Goal: Information Seeking & Learning: Check status

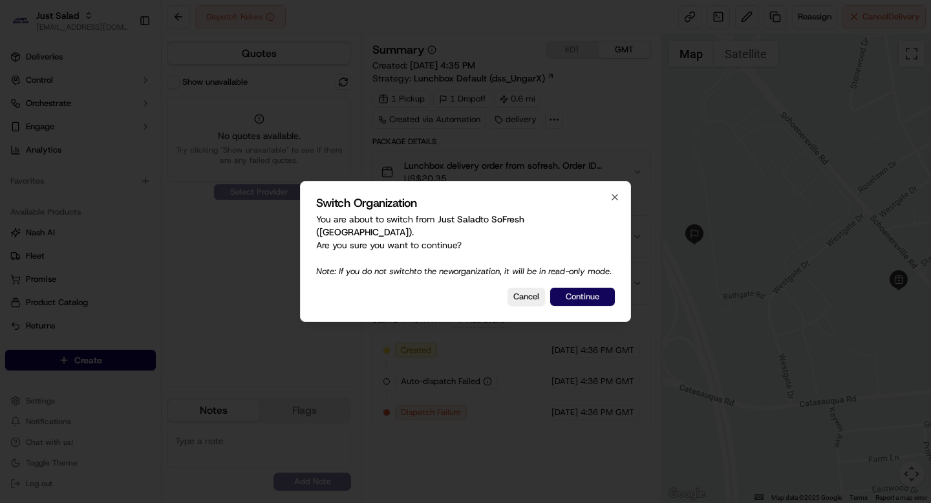
click at [598, 300] on button "Continue" at bounding box center [582, 297] width 65 height 18
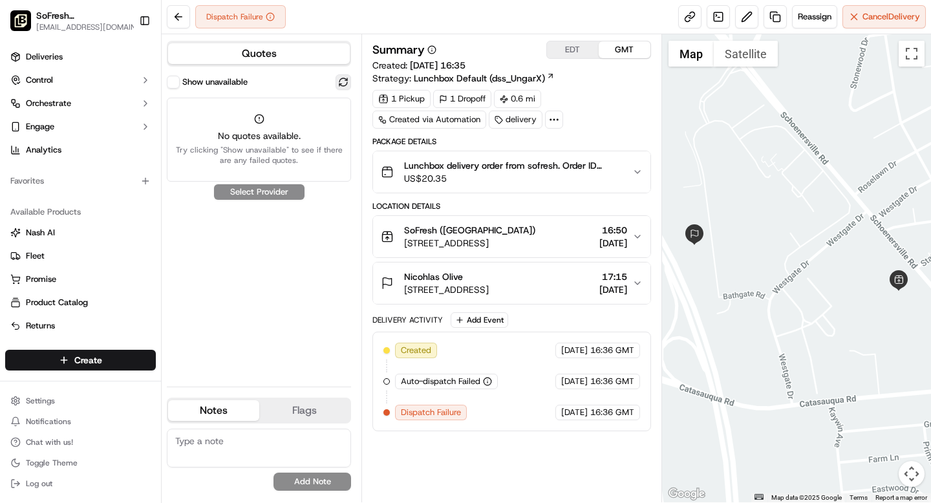
click at [345, 82] on button at bounding box center [344, 82] width 16 height 16
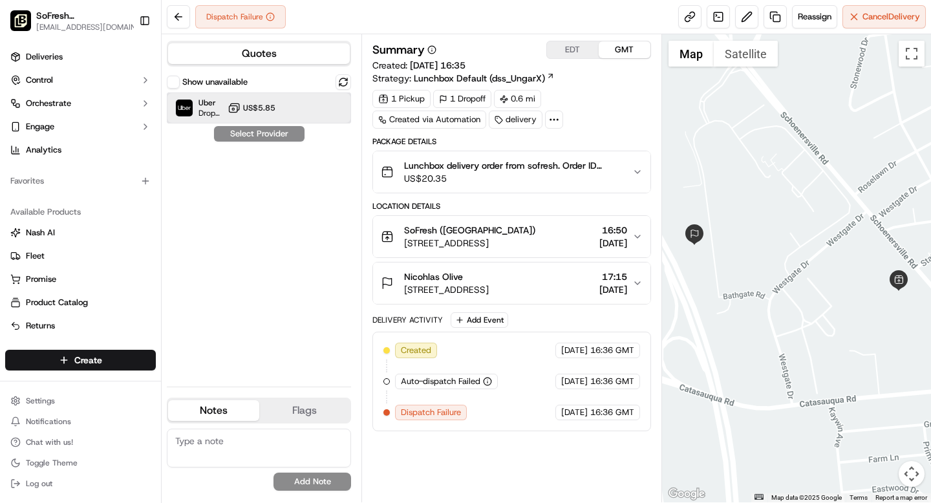
click at [301, 110] on div "Uber Dropoff ETA 15 minutes US$5.85" at bounding box center [259, 107] width 184 height 31
click at [277, 138] on button "Assign Provider" at bounding box center [259, 134] width 92 height 16
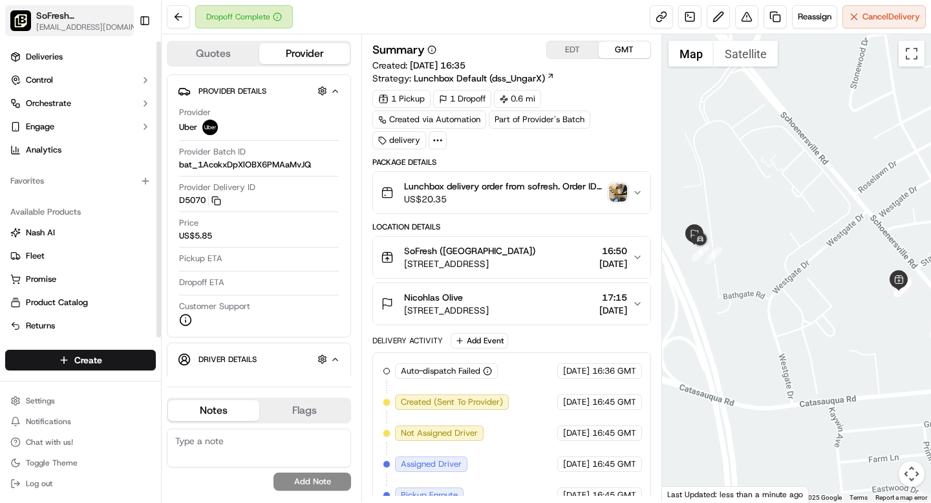
click at [66, 17] on span "SoFresh (Bethlehem)" at bounding box center [84, 15] width 96 height 13
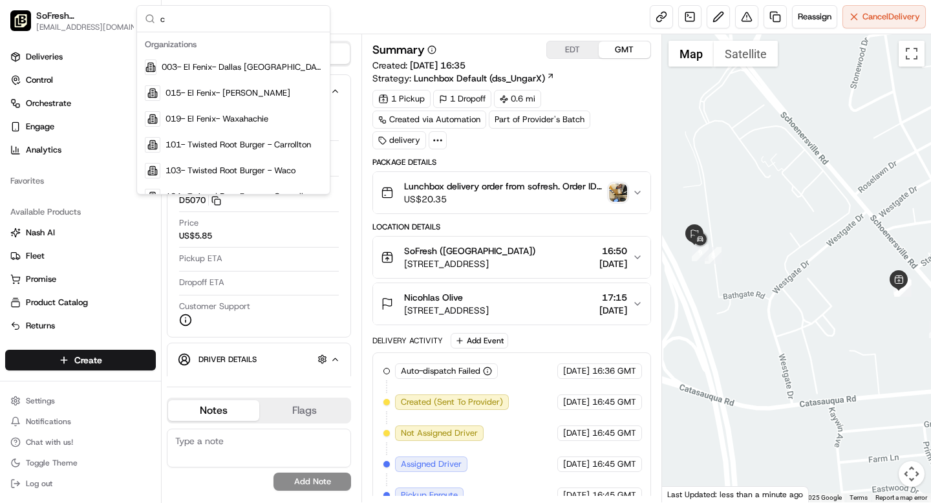
type input "c"
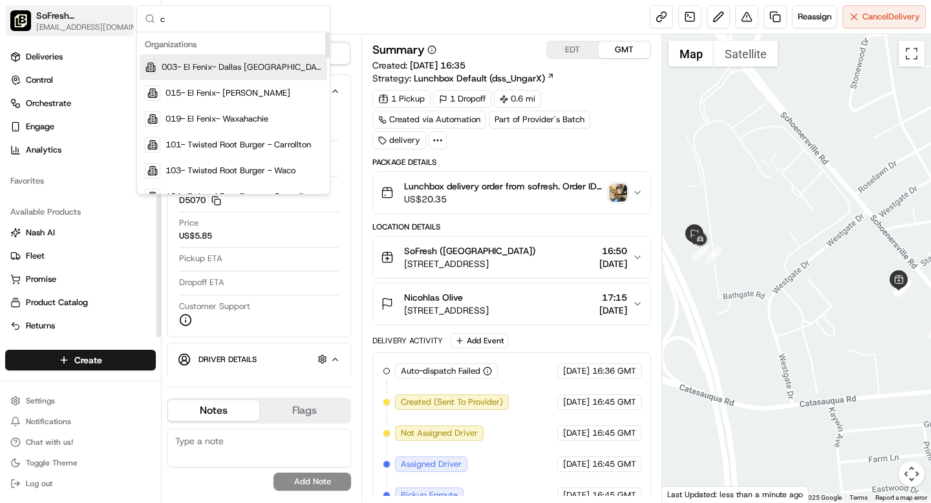
click at [79, 26] on span "[EMAIL_ADDRESS][DOMAIN_NAME]" at bounding box center [91, 27] width 110 height 10
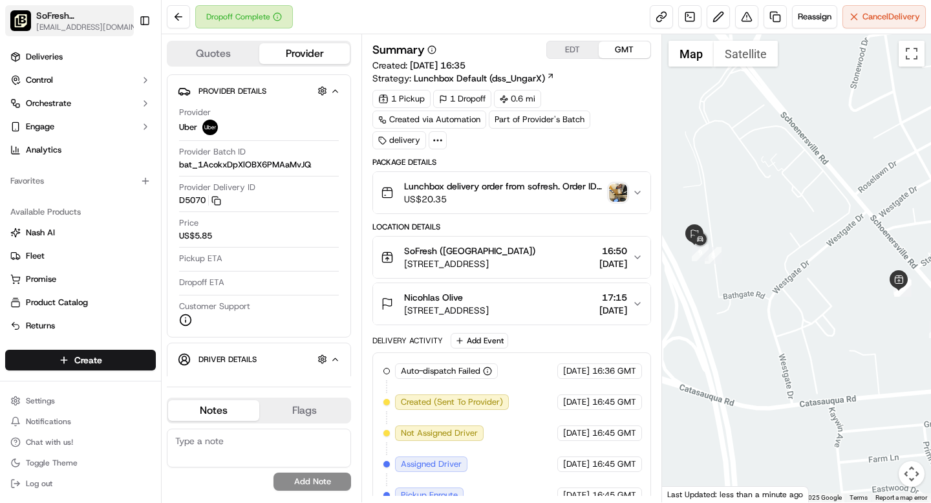
click at [61, 16] on span "SoFresh (Bethlehem)" at bounding box center [84, 15] width 96 height 13
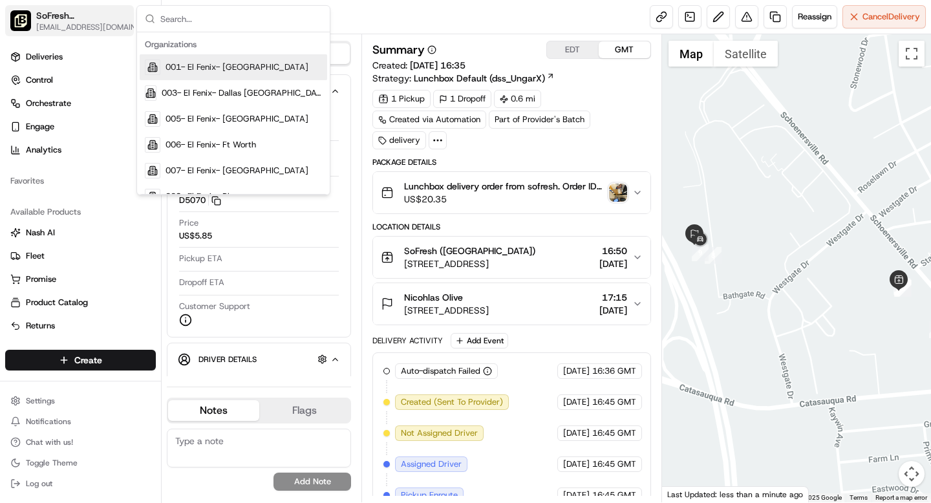
type input "i"
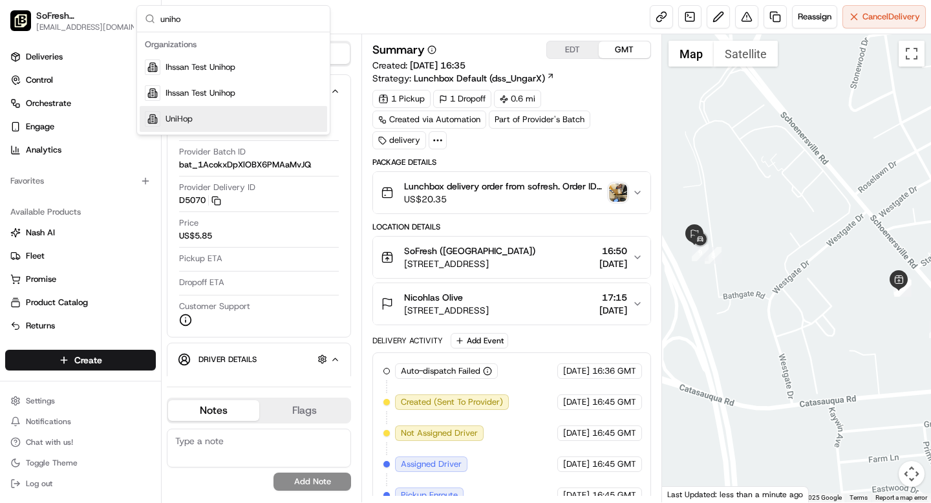
type input "uniho"
click at [210, 119] on div "UniHop" at bounding box center [233, 119] width 187 height 26
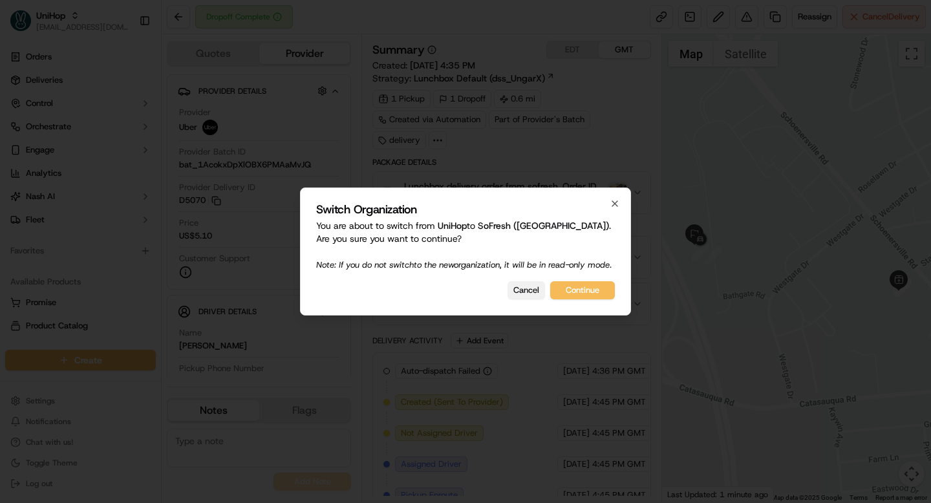
click at [519, 295] on button "Cancel" at bounding box center [525, 290] width 37 height 18
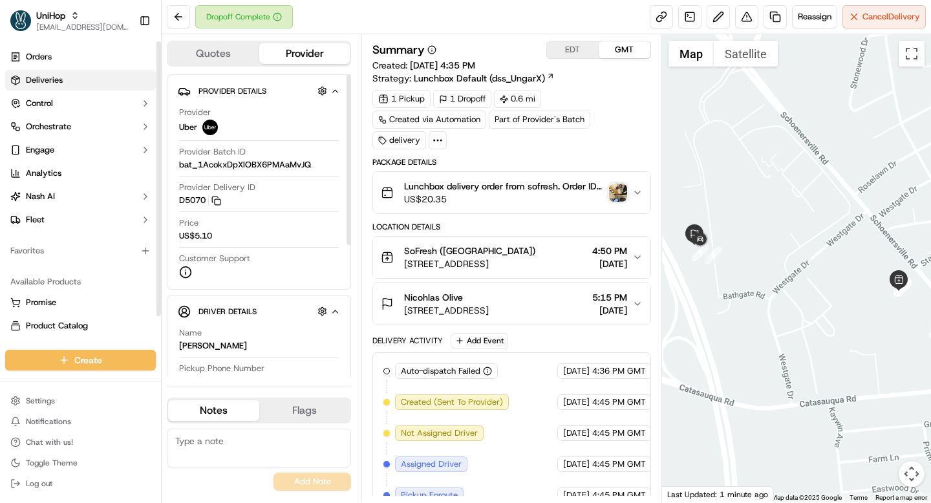
click at [72, 76] on link "Deliveries" at bounding box center [80, 80] width 151 height 21
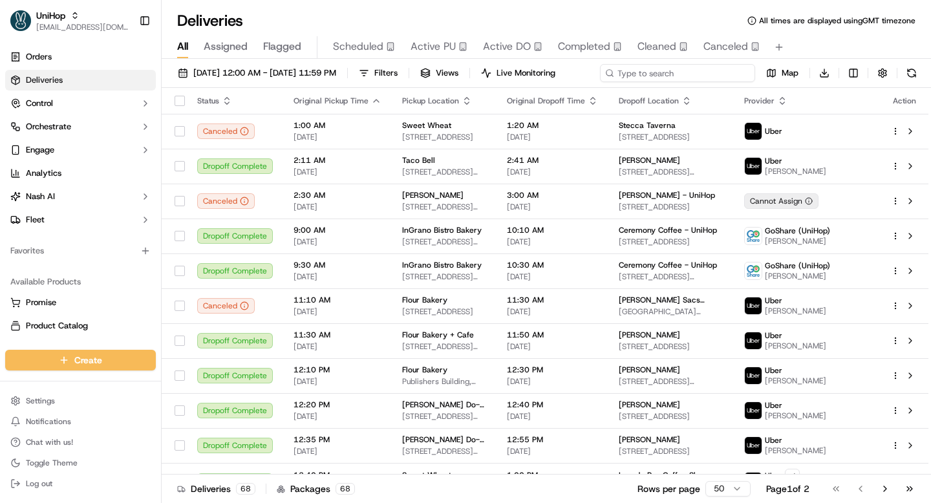
click at [666, 72] on div "Sep 15 2025 12:00 AM - Sep 15 2025 11:59 PM Filters Views Live Monitoring Map D…" at bounding box center [546, 76] width 769 height 24
type input "l"
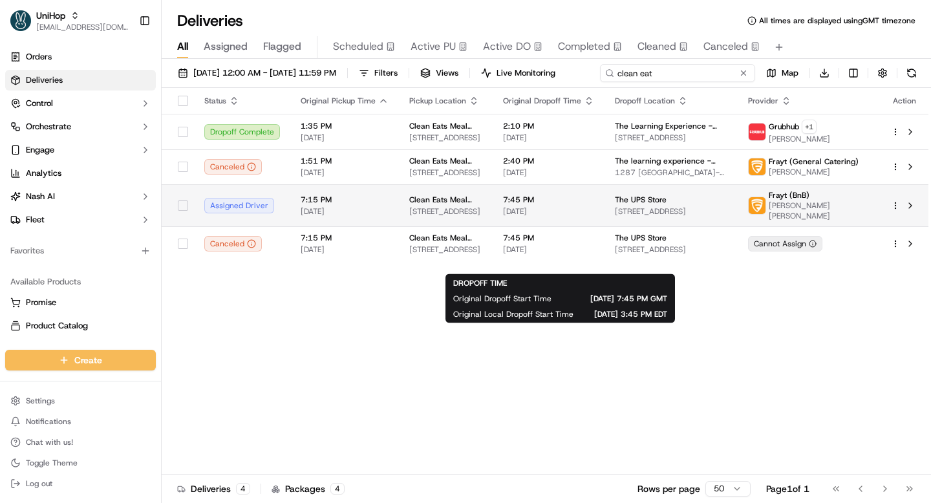
type input "clean eat"
click at [592, 222] on tbody "Dropoff Complete 1:35 PM Sep 15 2025 Clean Eats Meal Prep 260 Secaucus Rd, Seca…" at bounding box center [545, 187] width 767 height 147
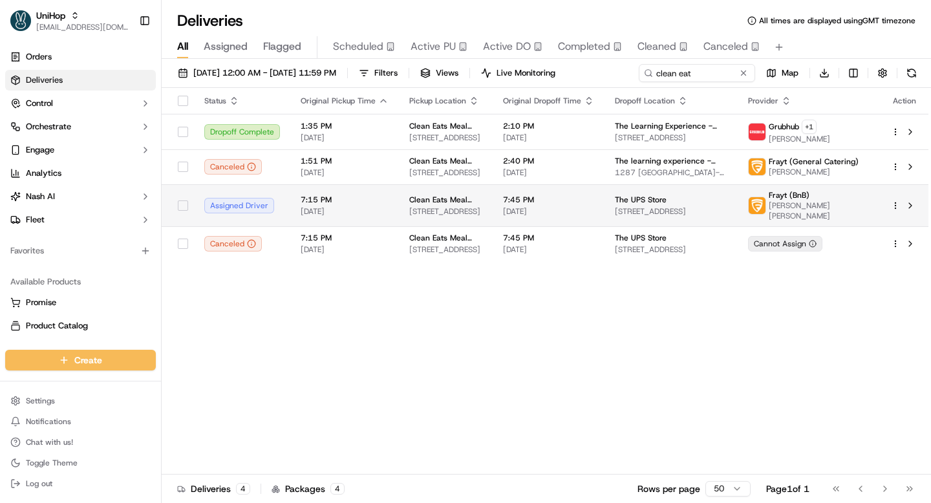
click at [592, 208] on span "[DATE]" at bounding box center [548, 211] width 91 height 10
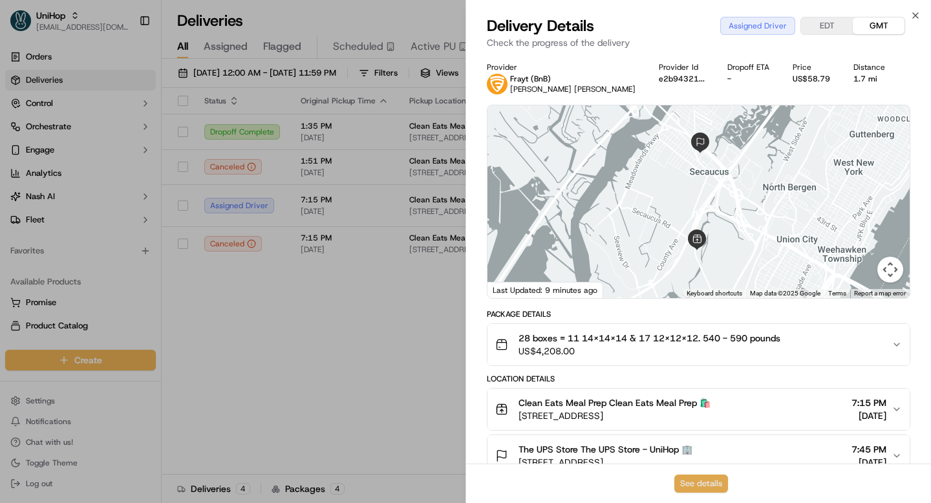
click at [688, 482] on button "See details" at bounding box center [701, 484] width 54 height 18
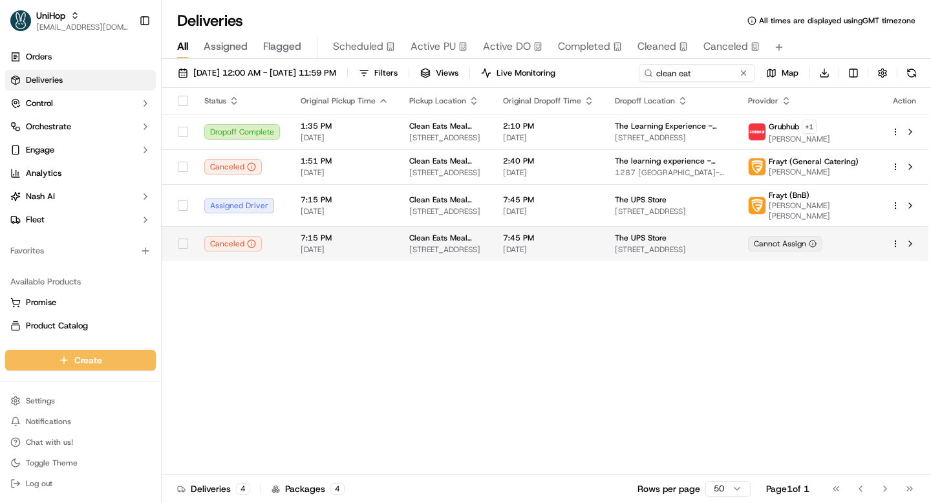
click at [639, 244] on span "[STREET_ADDRESS]" at bounding box center [671, 249] width 112 height 10
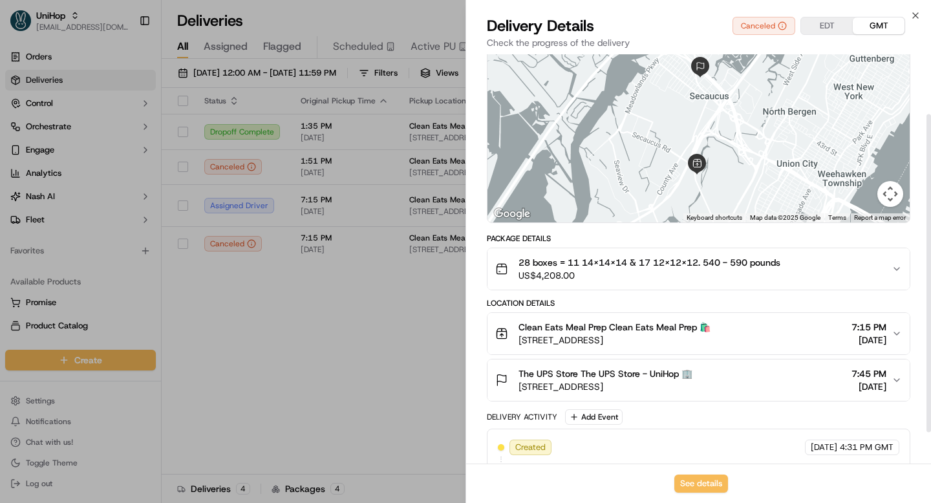
scroll to position [77, 0]
click at [709, 492] on button "See details" at bounding box center [701, 484] width 54 height 18
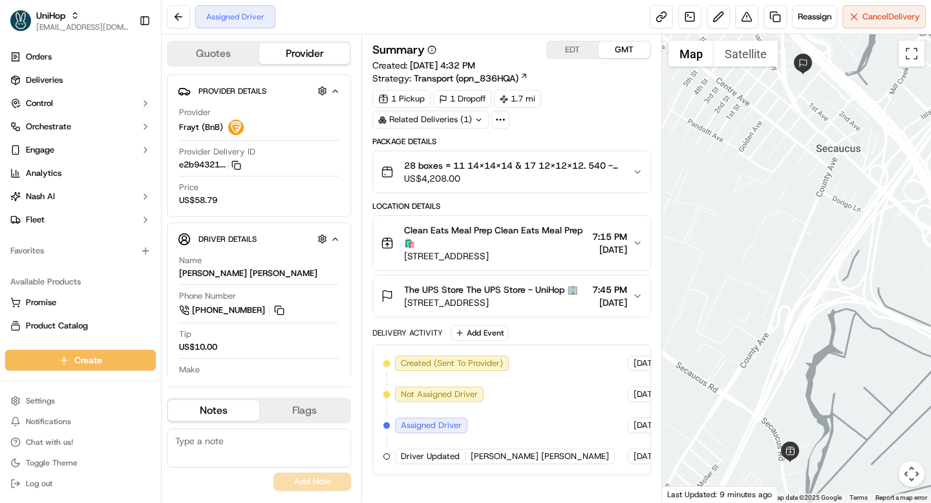
click at [635, 168] on icon "button" at bounding box center [637, 172] width 10 height 10
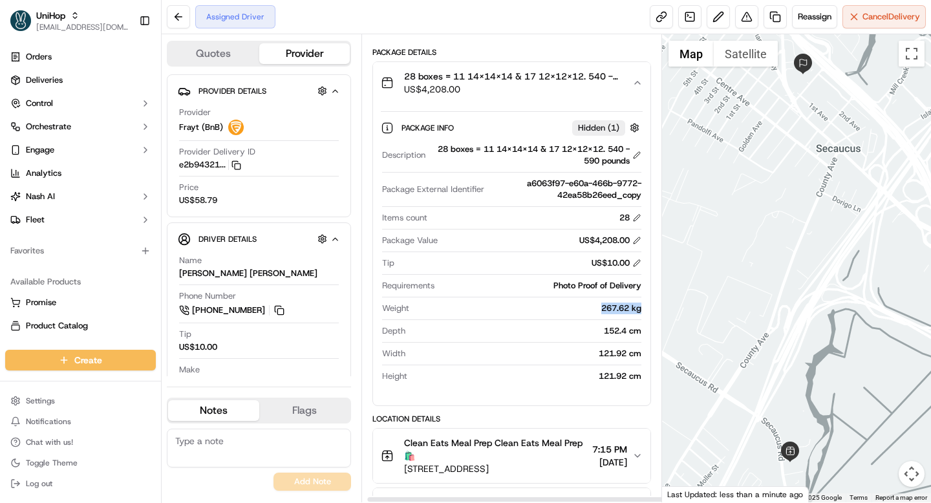
scroll to position [89, 5]
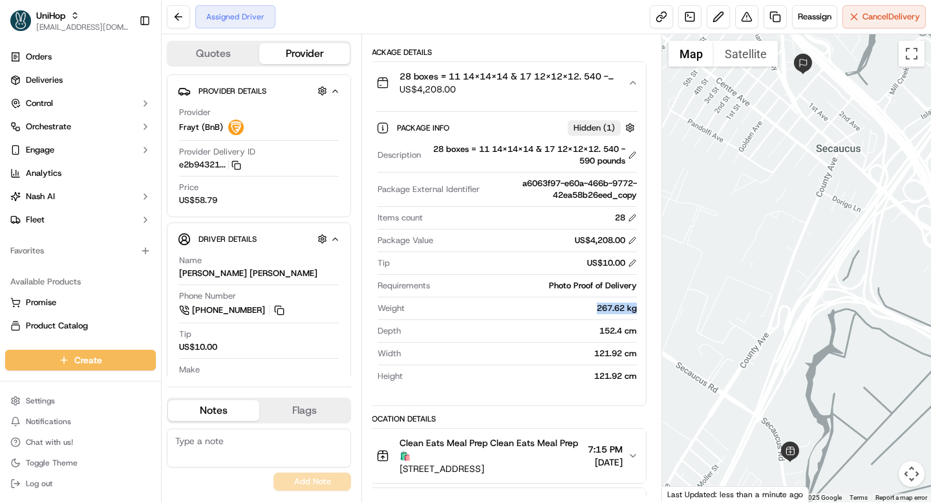
drag, startPoint x: 599, startPoint y: 308, endPoint x: 638, endPoint y: 308, distance: 39.4
click at [639, 308] on div "Package Info Hidden ( 1 ) Description 28 boxes = 11 14x14x14 & 17 12x12x12. 540…" at bounding box center [506, 249] width 277 height 292
copy div "267.62 kg"
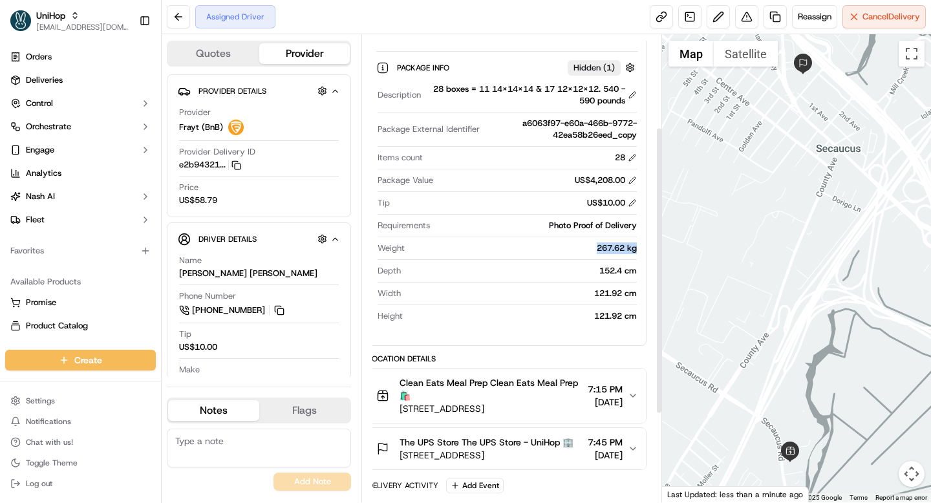
scroll to position [153, 5]
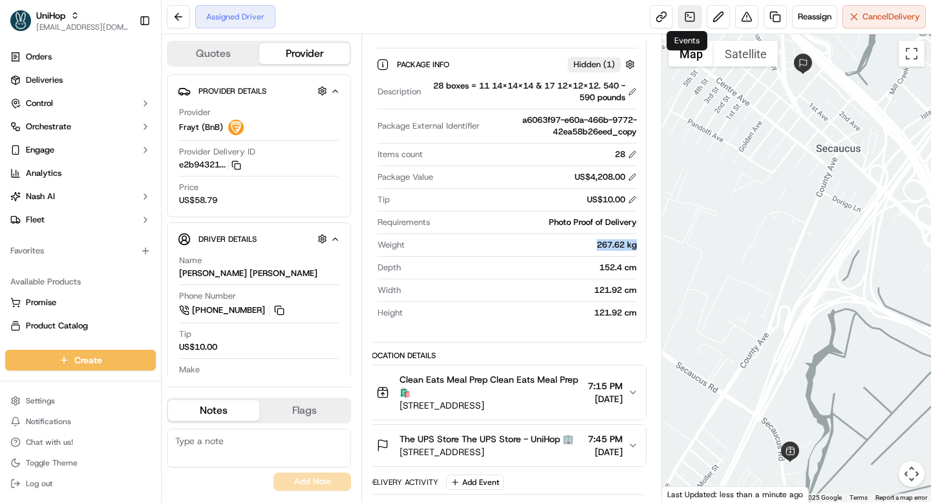
click at [688, 20] on link at bounding box center [689, 16] width 23 height 23
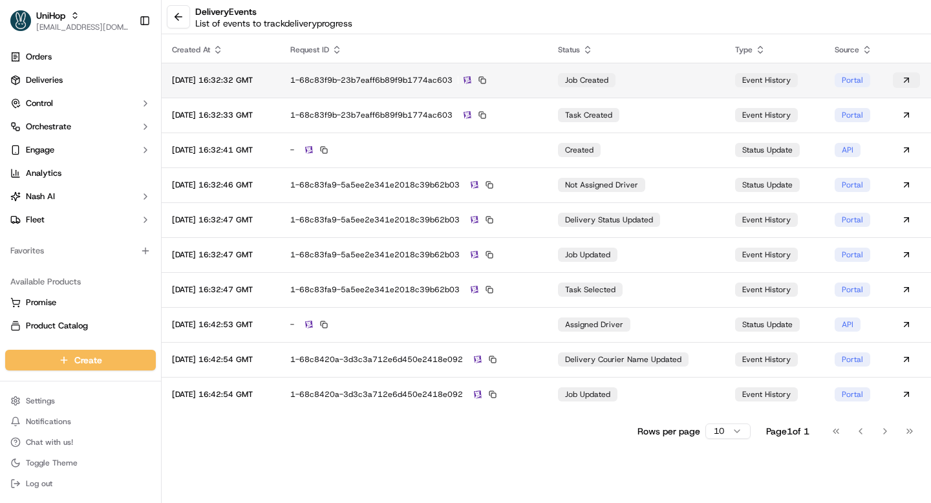
click at [906, 78] on button at bounding box center [906, 80] width 27 height 16
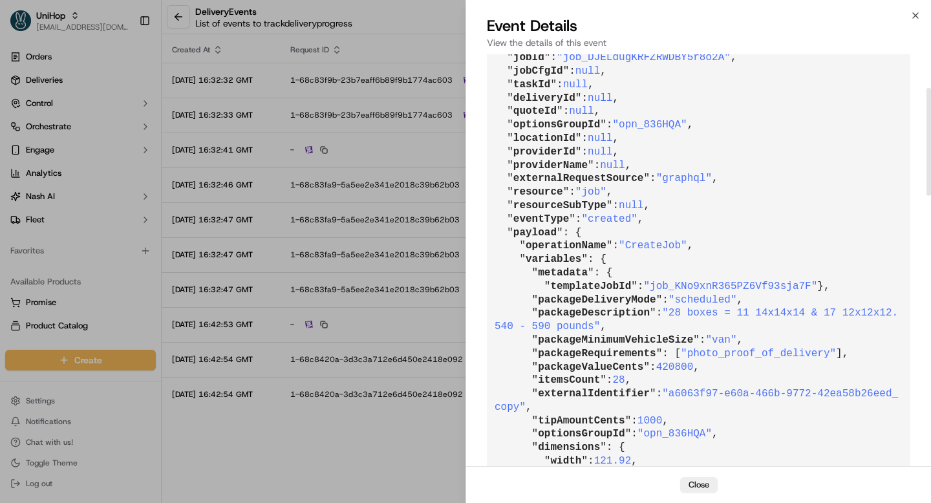
scroll to position [136, 0]
click at [688, 481] on button "Close" at bounding box center [698, 485] width 37 height 16
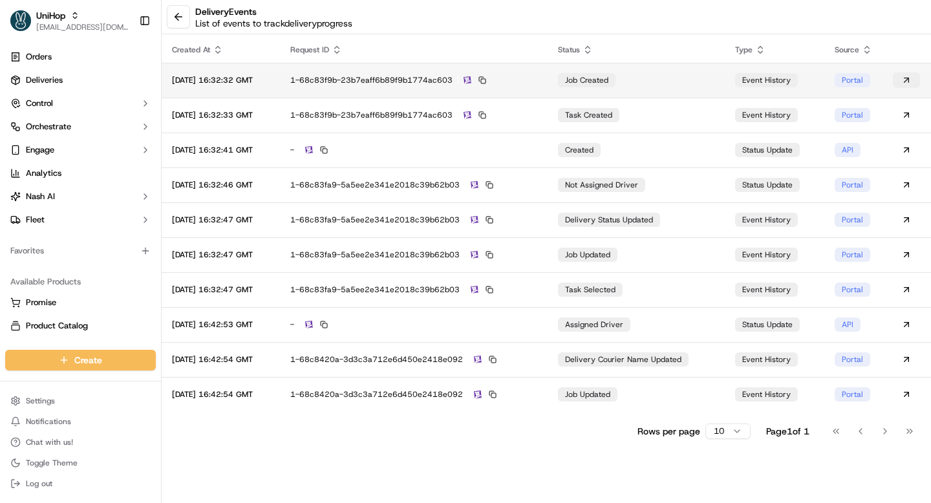
click at [919, 80] on button at bounding box center [906, 80] width 27 height 16
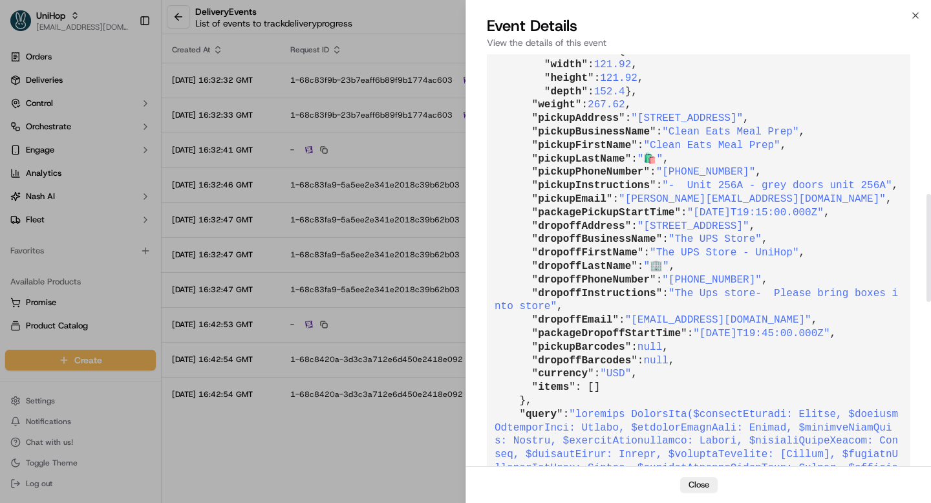
scroll to position [533, 0]
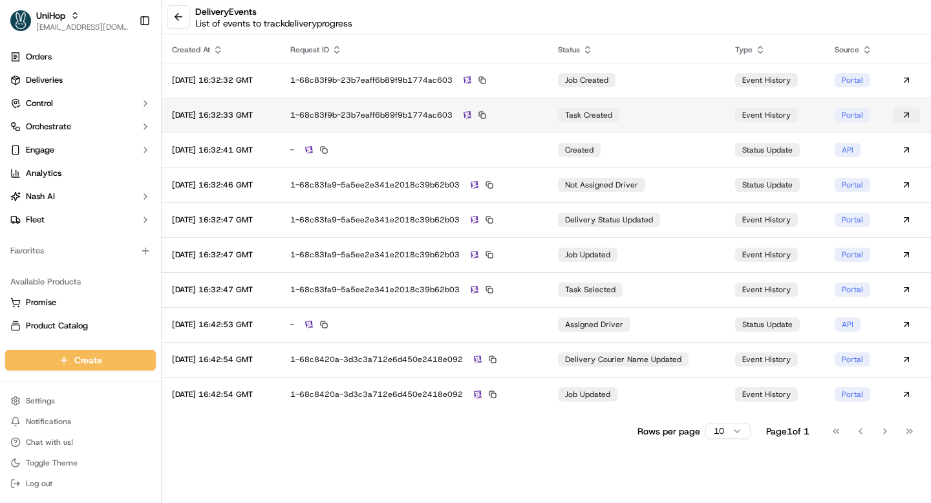
click at [910, 109] on button at bounding box center [906, 115] width 27 height 16
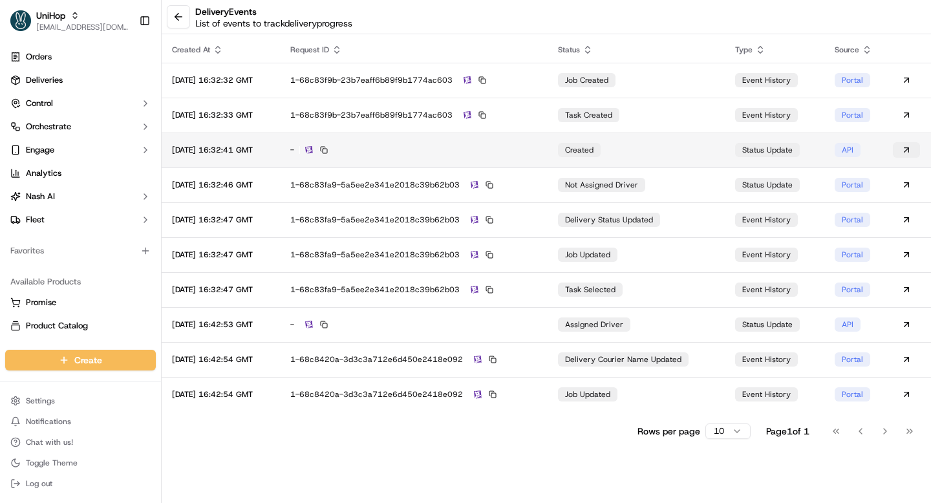
click at [908, 147] on button at bounding box center [906, 150] width 27 height 16
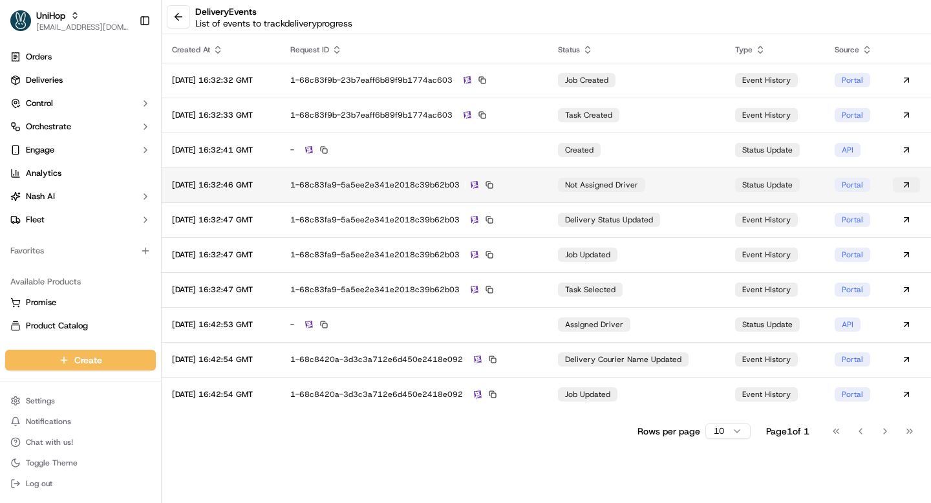
click at [914, 186] on button at bounding box center [906, 185] width 27 height 16
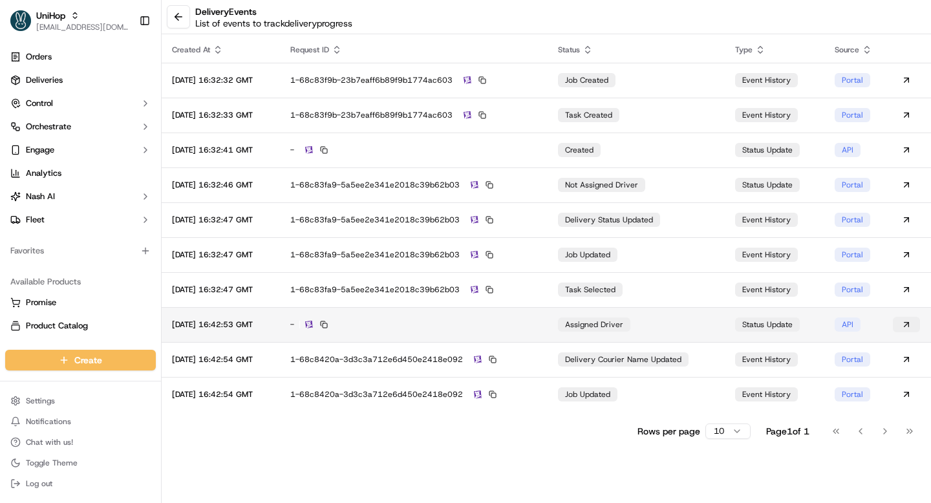
click at [911, 325] on button at bounding box center [906, 325] width 27 height 16
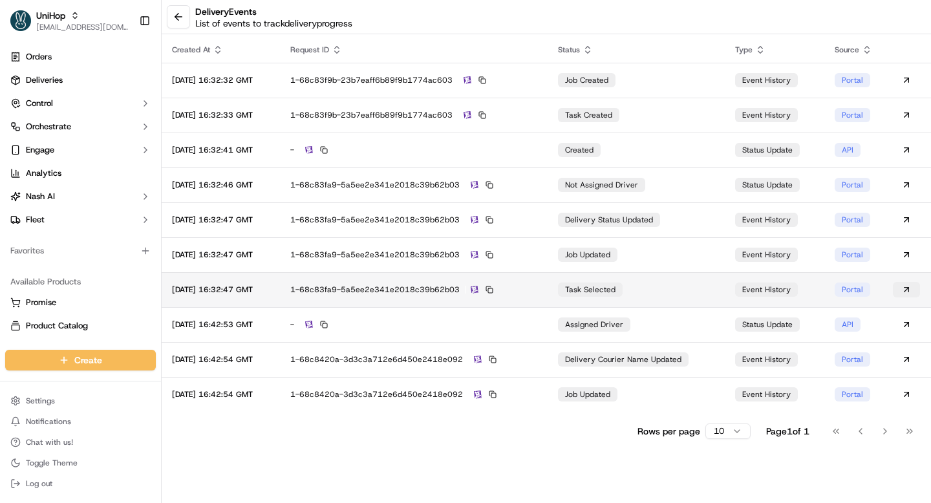
click at [912, 289] on button at bounding box center [906, 290] width 27 height 16
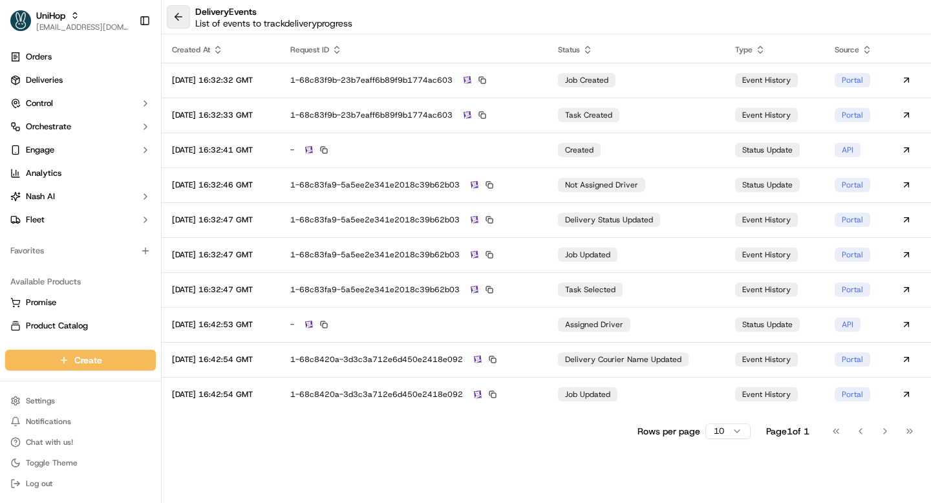
click at [185, 19] on button at bounding box center [178, 16] width 23 height 23
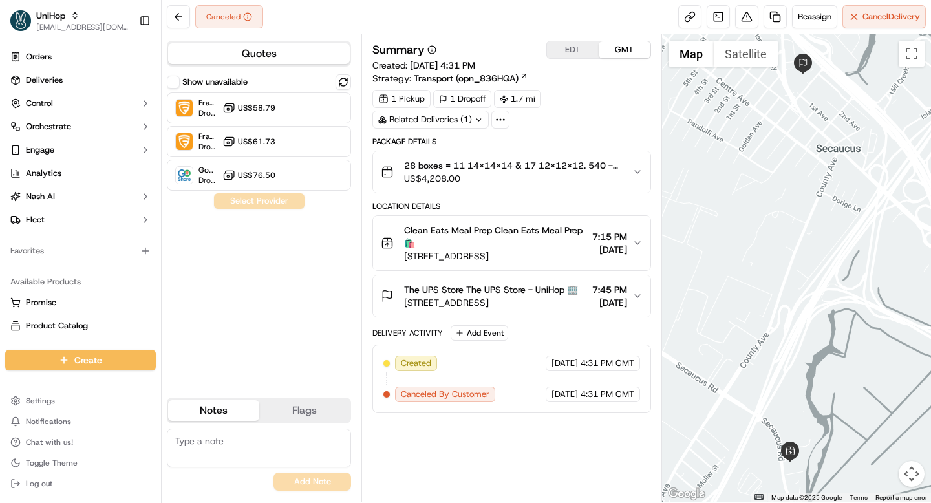
click at [622, 178] on div "28 boxes = 11 14x14x14 & 17 12x12x12. 540 - 590 pounds US$4,208.00" at bounding box center [506, 172] width 251 height 26
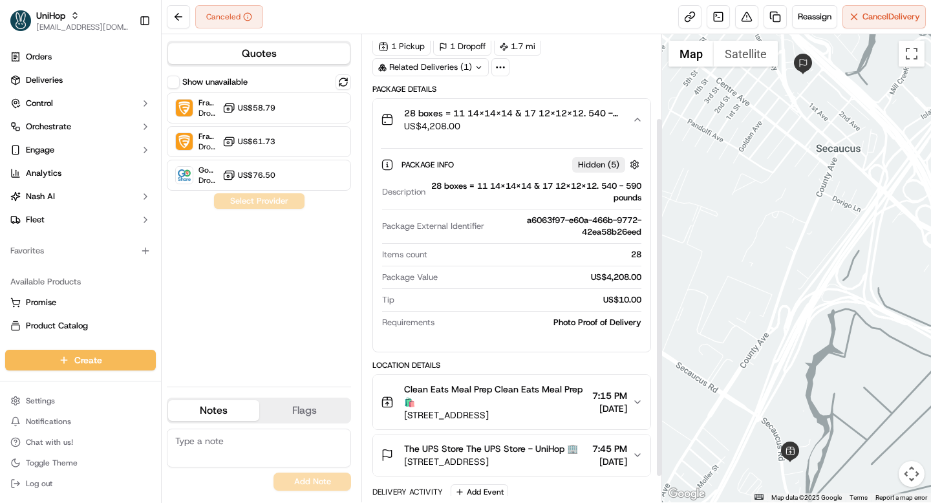
scroll to position [142, 0]
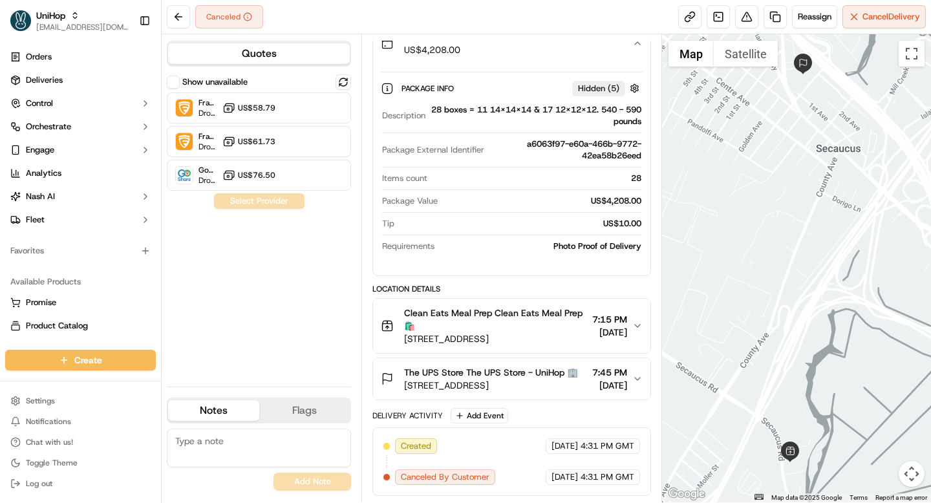
click at [639, 303] on button "Clean Eats Meal Prep Clean Eats Meal Prep 🛍️ [STREET_ADDRESS] 7:15 PM [DATE]" at bounding box center [511, 326] width 277 height 54
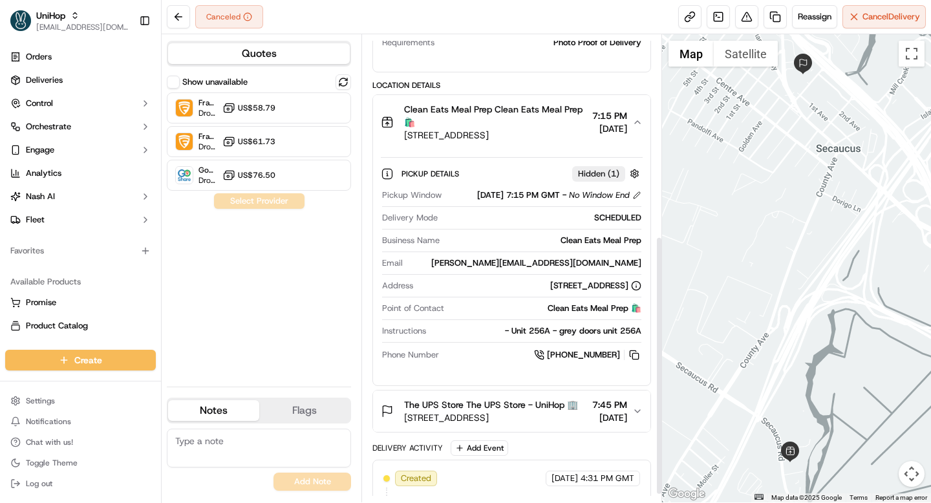
scroll to position [378, 0]
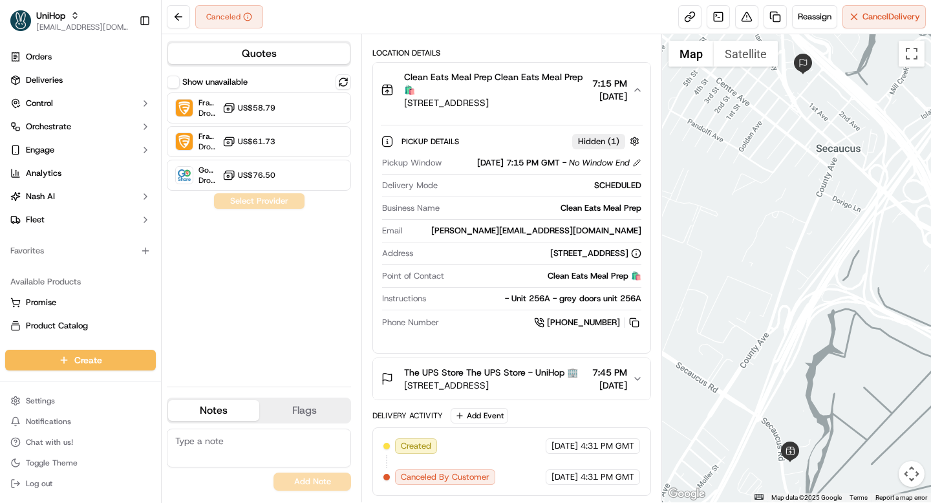
click at [624, 379] on span "[DATE]" at bounding box center [609, 385] width 35 height 13
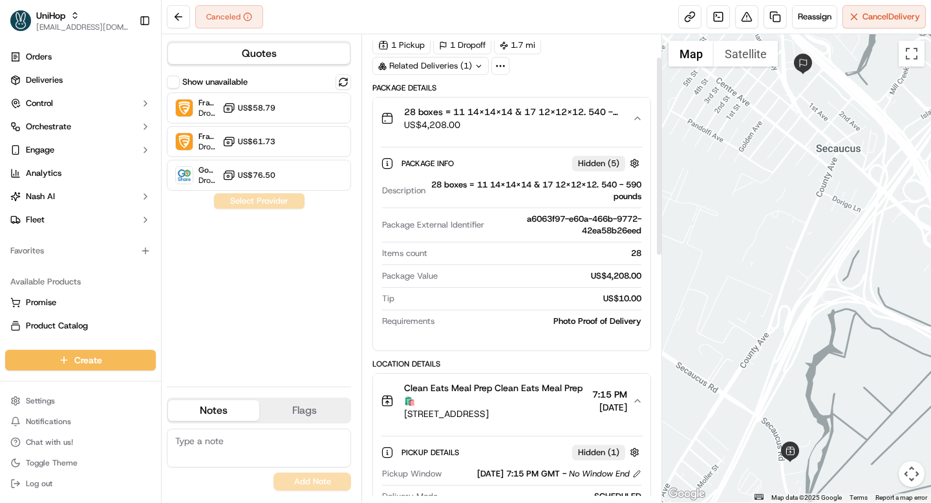
scroll to position [0, 0]
